Goal: Download file/media

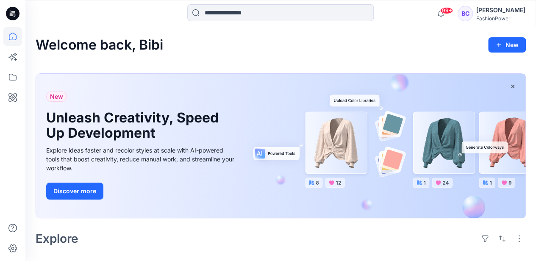
click at [15, 37] on icon at bounding box center [12, 36] width 19 height 19
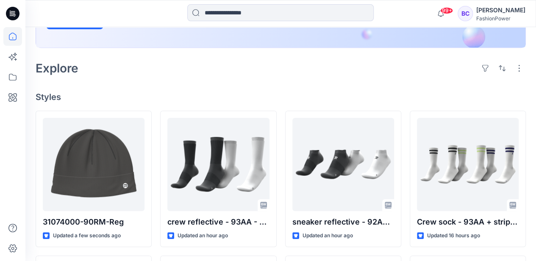
scroll to position [226, 0]
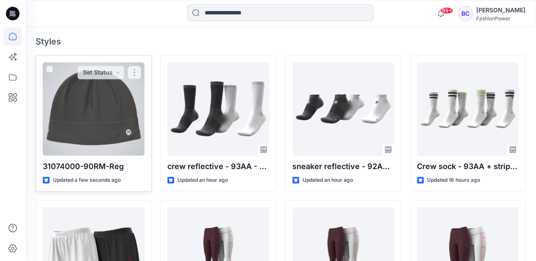
click at [75, 112] on div at bounding box center [94, 108] width 102 height 93
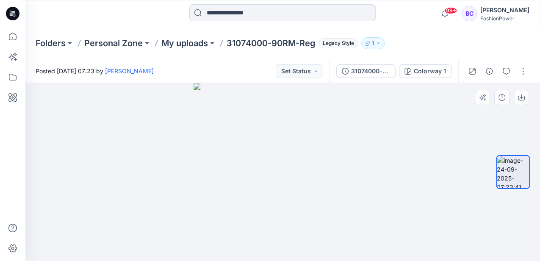
click at [347, 152] on img at bounding box center [283, 172] width 178 height 178
click at [191, 42] on p "My uploads" at bounding box center [184, 43] width 47 height 12
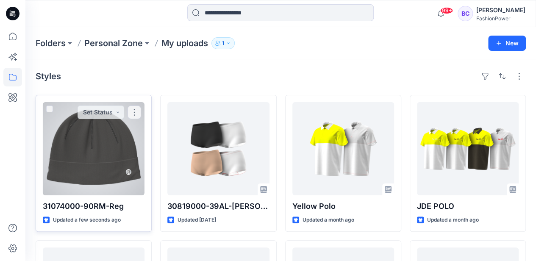
click at [137, 150] on div at bounding box center [94, 148] width 102 height 93
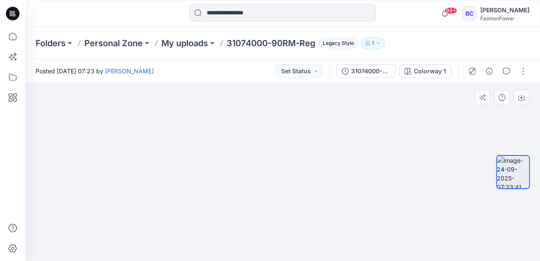
drag, startPoint x: 376, startPoint y: 209, endPoint x: 331, endPoint y: 101, distance: 117.0
click at [331, 101] on img at bounding box center [283, 152] width 218 height 218
click at [394, 189] on img at bounding box center [283, 128] width 266 height 266
click at [200, 39] on p "My uploads" at bounding box center [184, 43] width 47 height 12
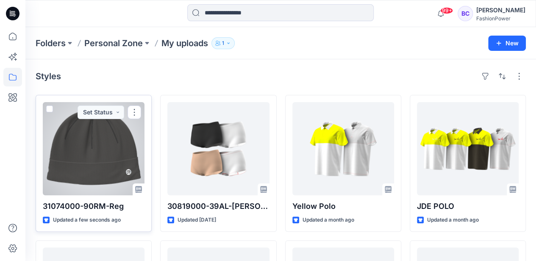
click at [83, 152] on div at bounding box center [94, 148] width 102 height 93
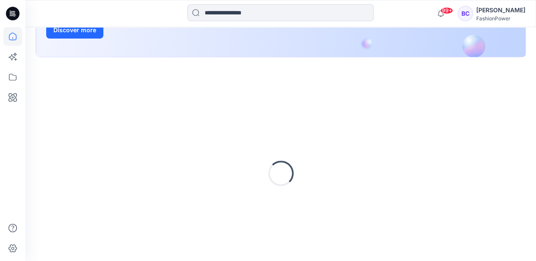
scroll to position [169, 0]
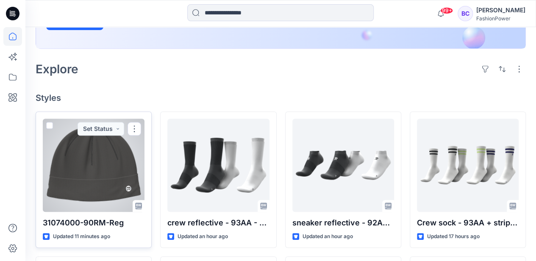
click at [93, 175] on div at bounding box center [94, 165] width 102 height 93
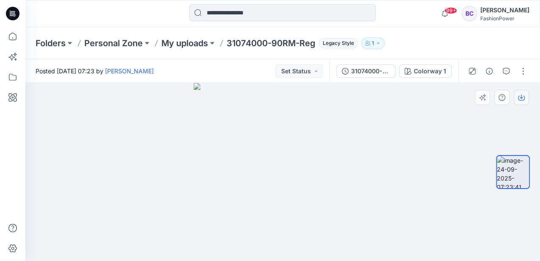
click at [520, 94] on icon "button" at bounding box center [521, 97] width 7 height 7
click at [374, 71] on div "31074000-90RM-Reg" at bounding box center [370, 71] width 39 height 9
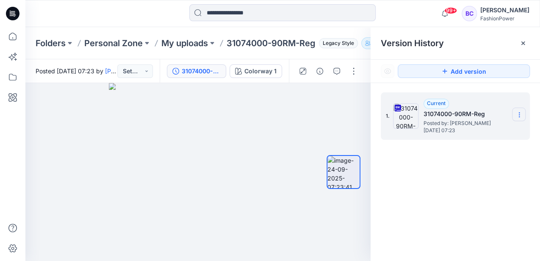
drag, startPoint x: 519, startPoint y: 115, endPoint x: 507, endPoint y: 120, distance: 12.5
click at [518, 115] on icon at bounding box center [519, 114] width 7 height 7
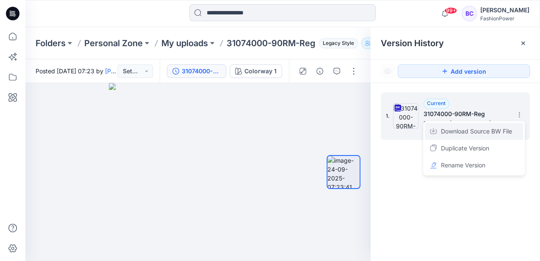
click at [482, 136] on span "Download Source BW File" at bounding box center [476, 131] width 71 height 10
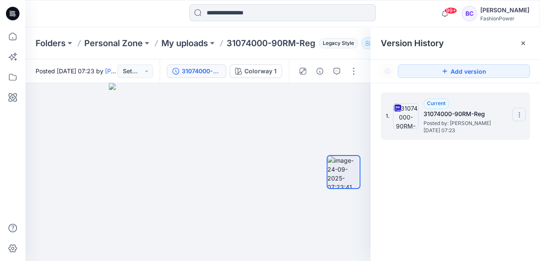
click at [523, 110] on section at bounding box center [519, 115] width 14 height 14
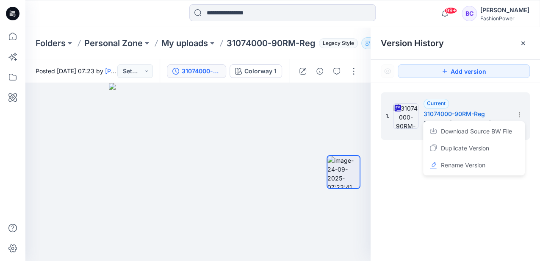
drag, startPoint x: 432, startPoint y: 2, endPoint x: 436, endPoint y: 14, distance: 12.1
click at [381, 18] on div at bounding box center [282, 13] width 257 height 19
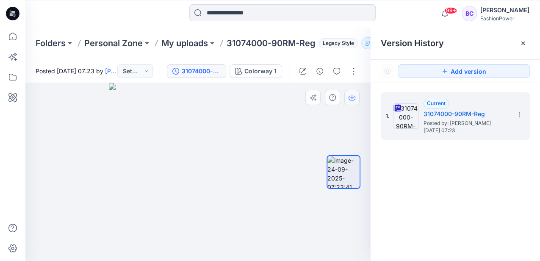
click at [356, 100] on button "button" at bounding box center [351, 97] width 15 height 15
